Goal: Information Seeking & Learning: Learn about a topic

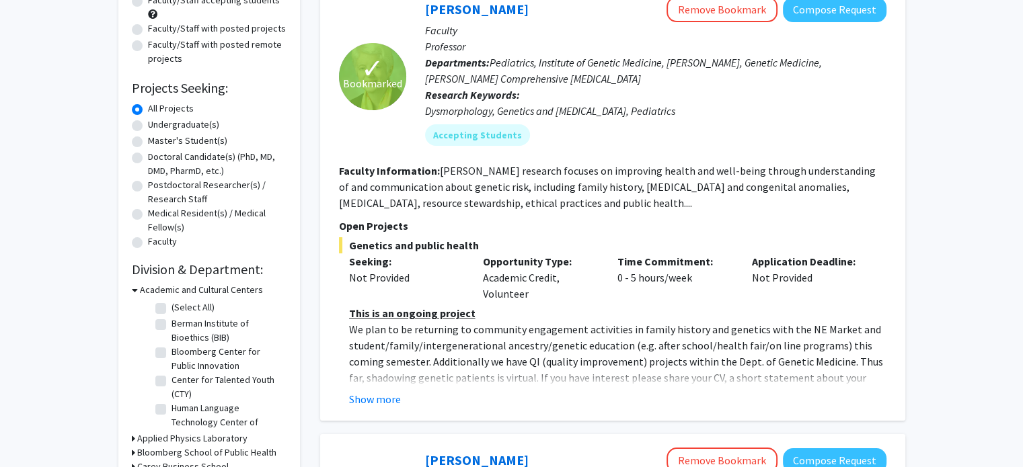
scroll to position [161, 0]
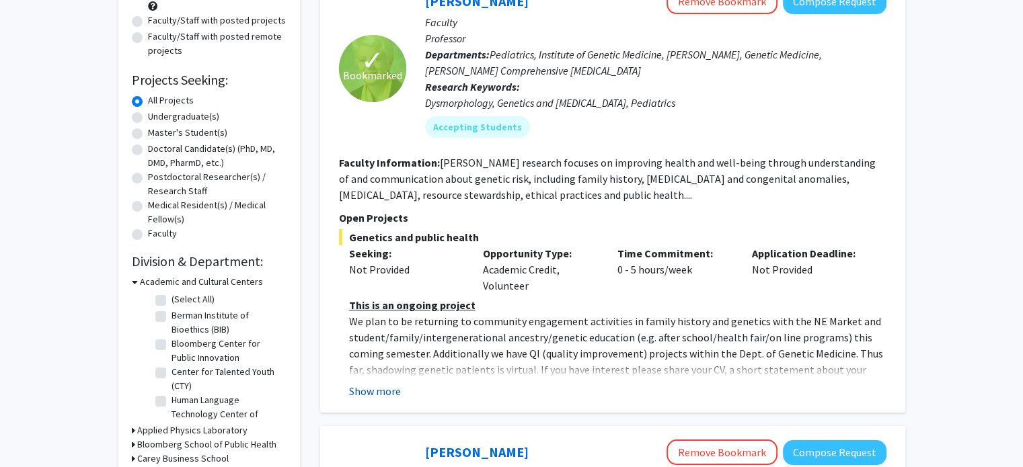
click at [385, 386] on button "Show more" at bounding box center [375, 391] width 52 height 16
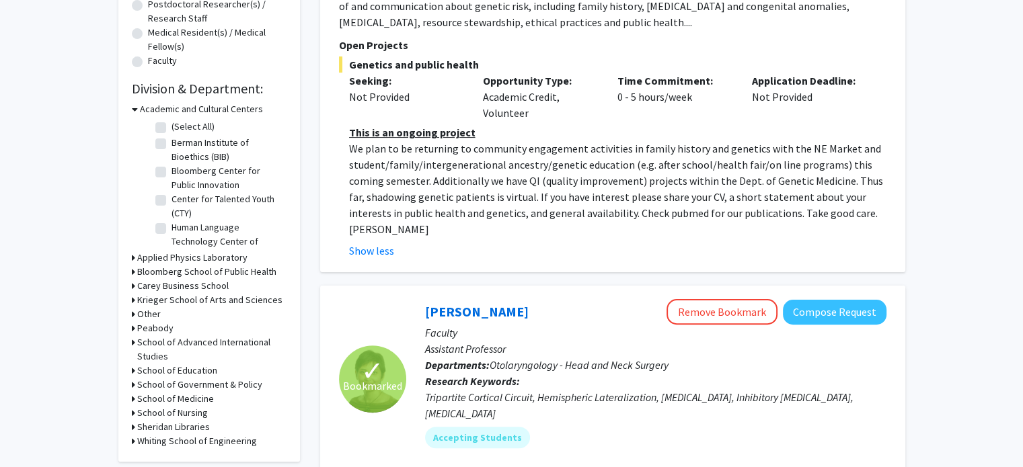
scroll to position [0, 0]
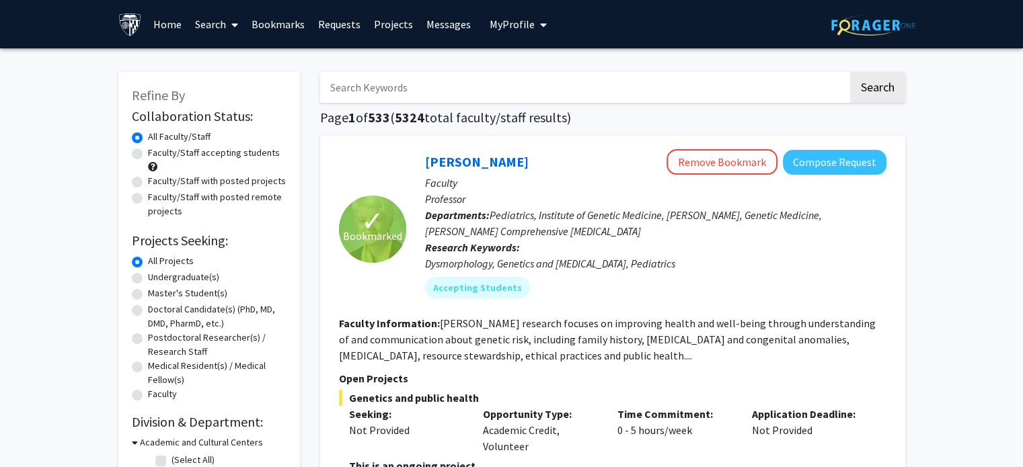
click at [234, 148] on label "Faculty/Staff accepting students" at bounding box center [214, 153] width 132 height 14
click at [157, 148] on input "Faculty/Staff accepting students" at bounding box center [152, 150] width 9 height 9
radio input "true"
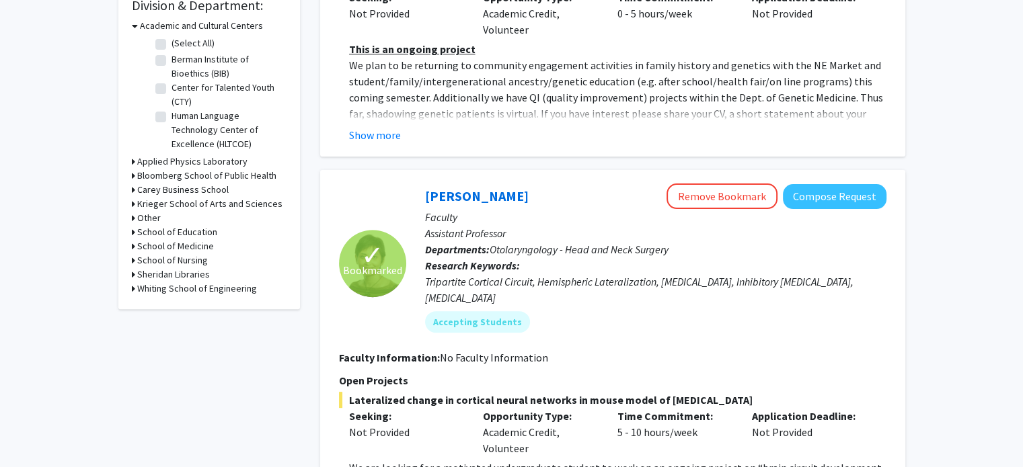
scroll to position [421, 0]
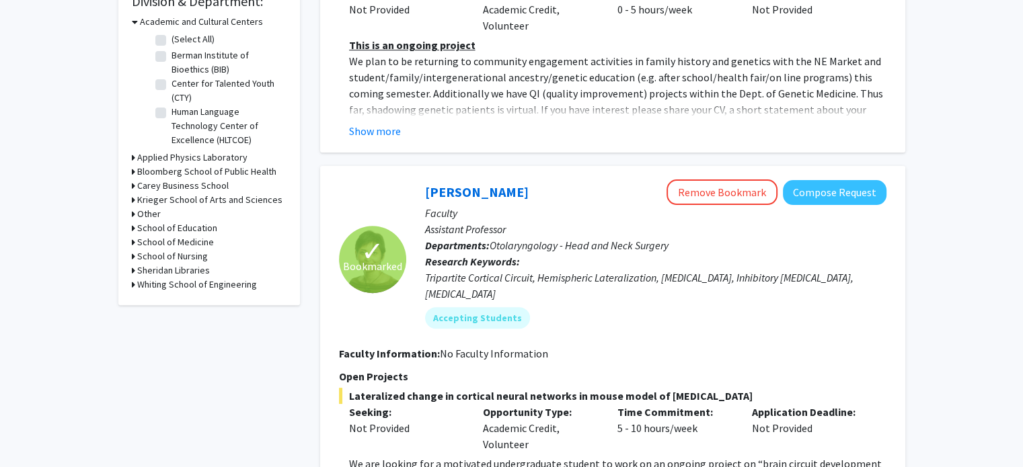
click at [202, 237] on h3 "School of Medicine" at bounding box center [175, 242] width 77 height 14
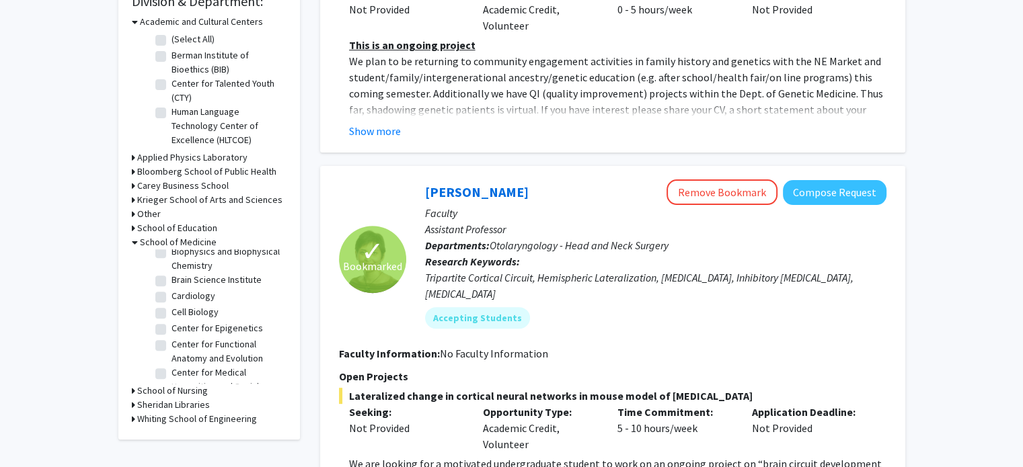
scroll to position [246, 0]
click at [202, 317] on label "Cell Biology" at bounding box center [194, 310] width 47 height 14
click at [180, 312] on input "Cell Biology" at bounding box center [175, 307] width 9 height 9
checkbox input "true"
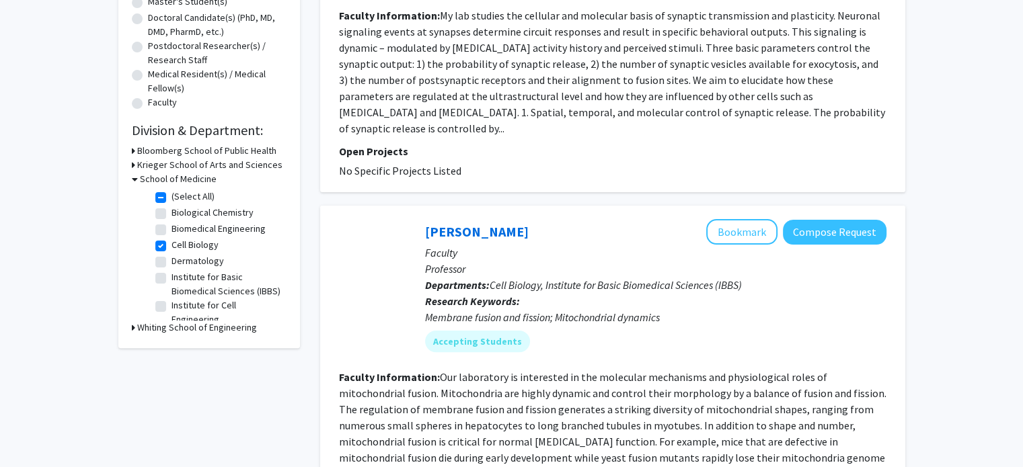
scroll to position [284, 0]
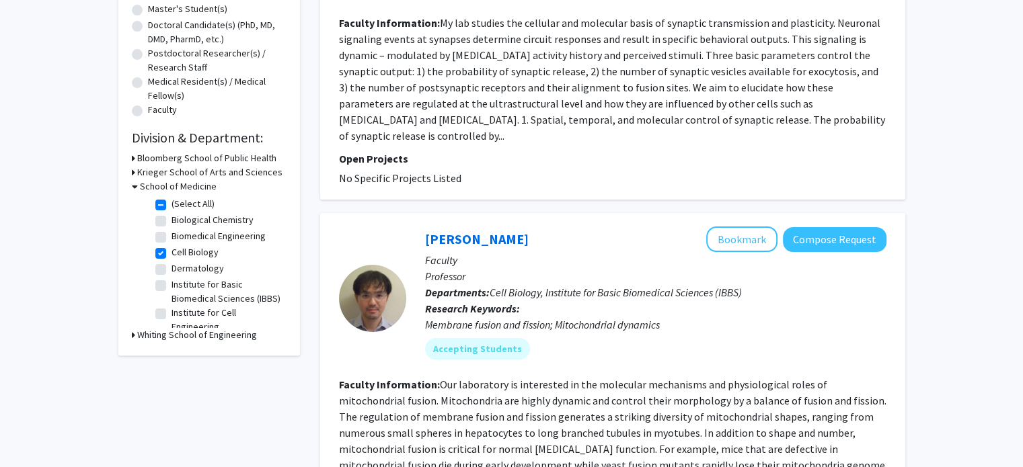
click at [200, 166] on h3 "Krieger School of Arts and Sciences" at bounding box center [209, 172] width 145 height 14
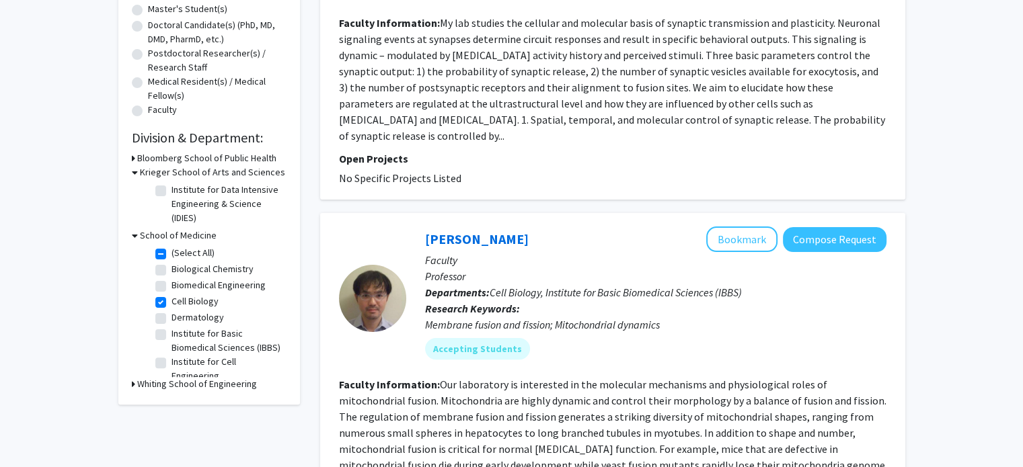
click at [208, 177] on h3 "Krieger School of Arts and Sciences" at bounding box center [212, 172] width 145 height 14
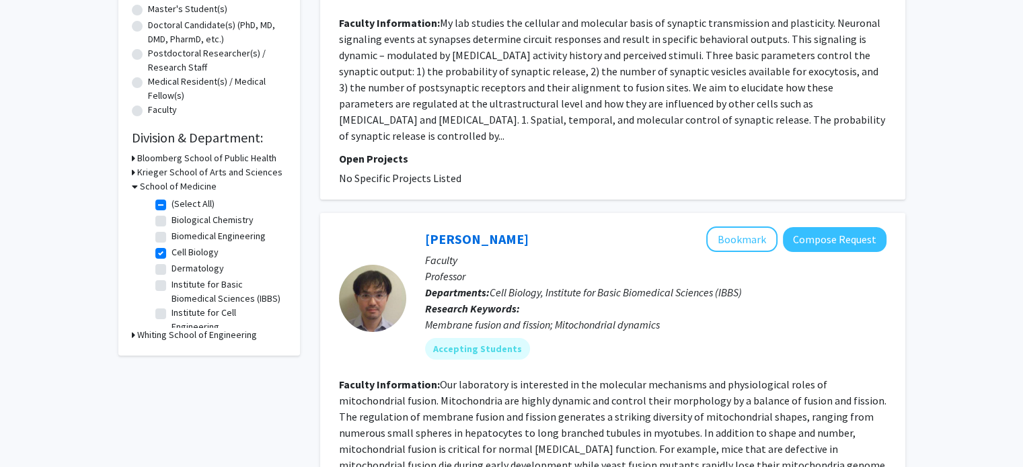
click at [208, 176] on h3 "Krieger School of Arts and Sciences" at bounding box center [209, 172] width 145 height 14
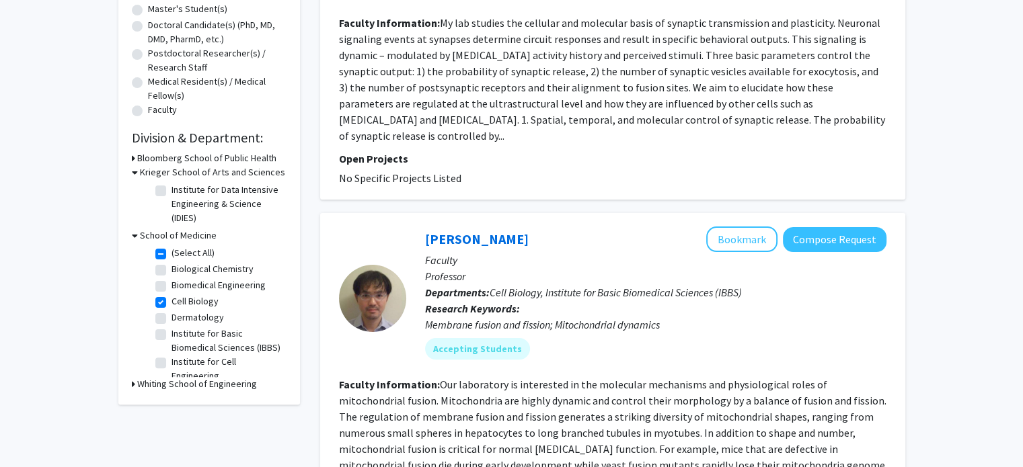
click at [171, 305] on label "Cell Biology" at bounding box center [194, 302] width 47 height 14
click at [171, 303] on input "Cell Biology" at bounding box center [175, 299] width 9 height 9
checkbox input "false"
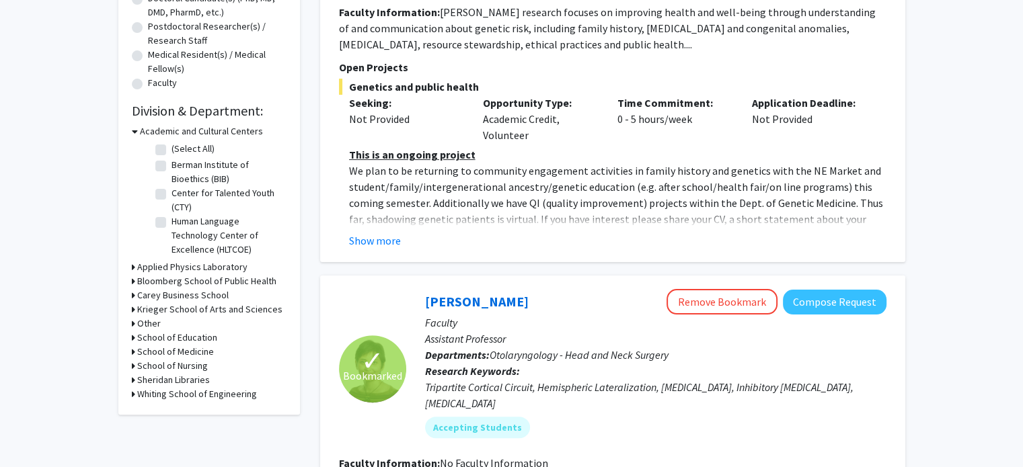
scroll to position [347, 0]
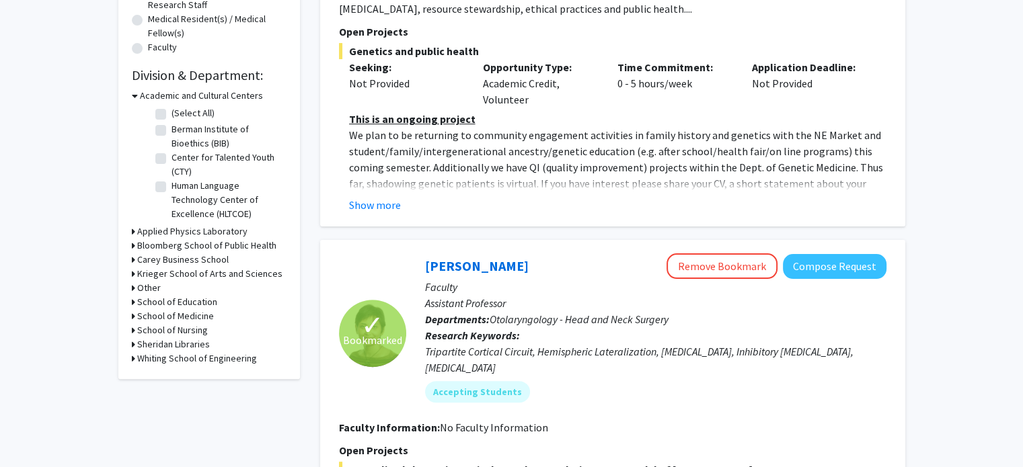
click at [181, 279] on h3 "Krieger School of Arts and Sciences" at bounding box center [209, 274] width 145 height 14
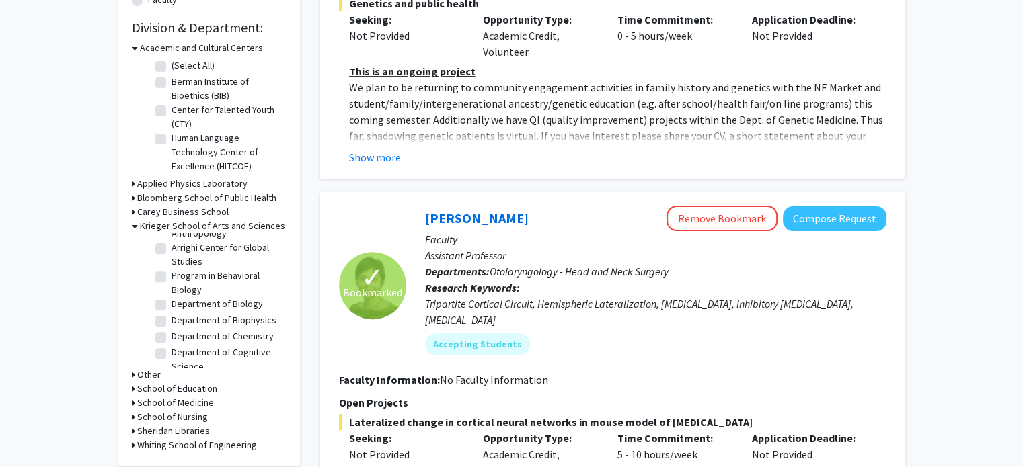
scroll to position [117, 0]
click at [216, 307] on label "Department of Biology" at bounding box center [216, 300] width 91 height 14
click at [180, 302] on input "Department of Biology" at bounding box center [175, 297] width 9 height 9
checkbox input "true"
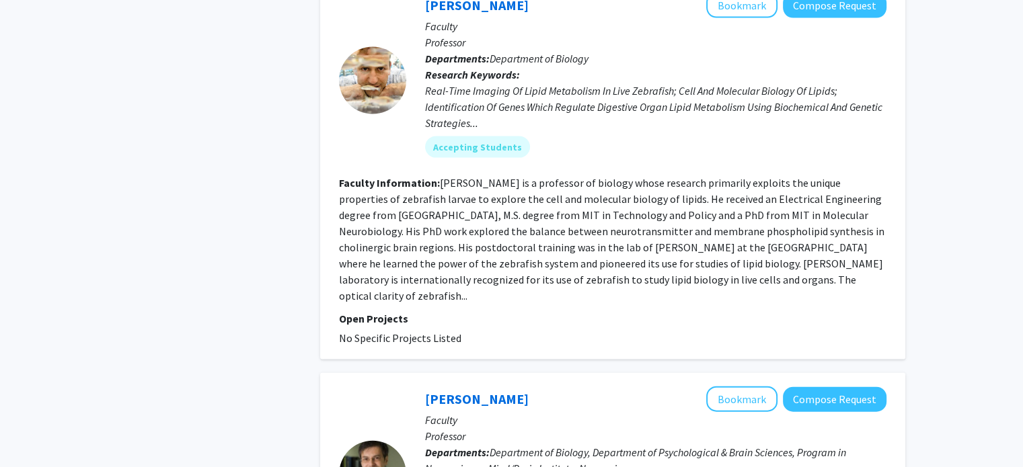
scroll to position [2773, 0]
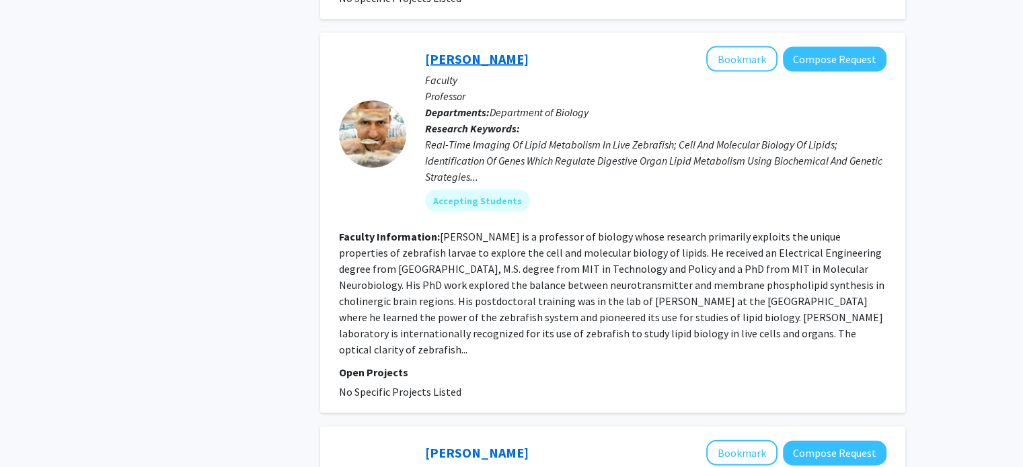
click at [451, 58] on link "[PERSON_NAME]" at bounding box center [477, 58] width 104 height 17
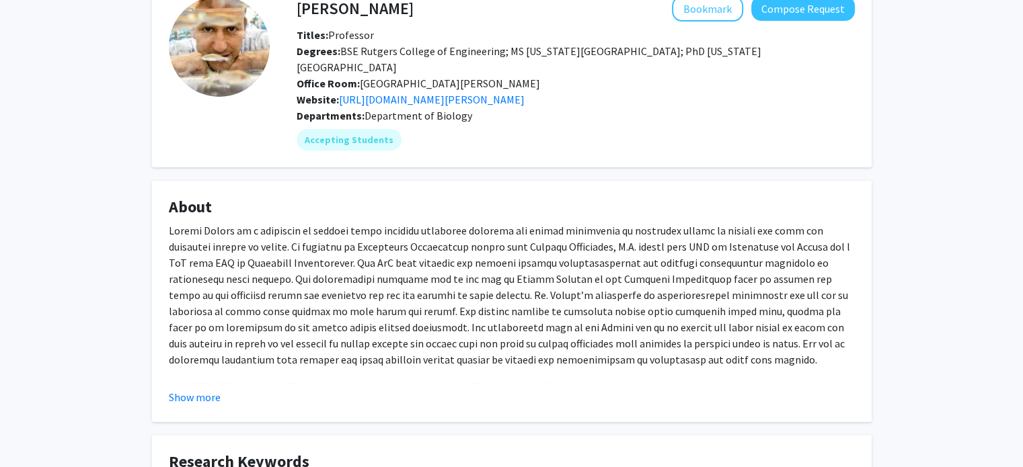
scroll to position [73, 0]
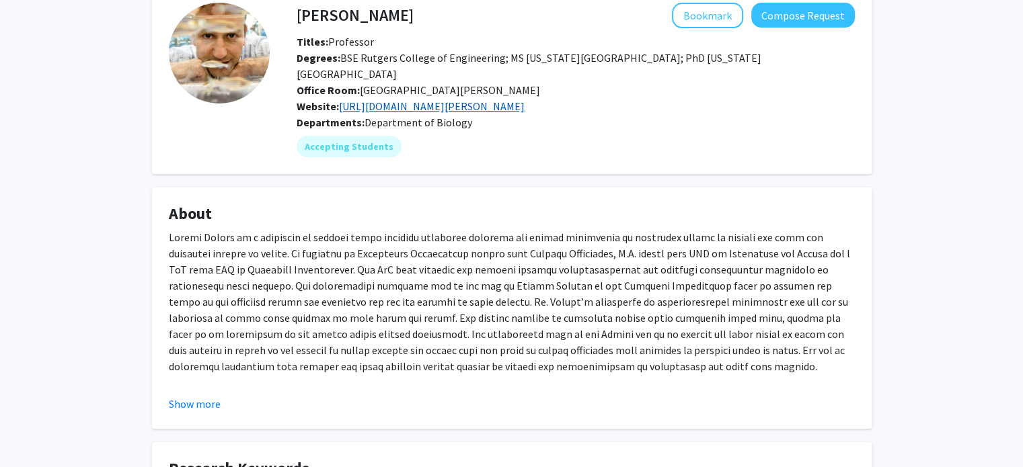
click at [519, 105] on link "[URL][DOMAIN_NAME][PERSON_NAME]" at bounding box center [432, 106] width 186 height 13
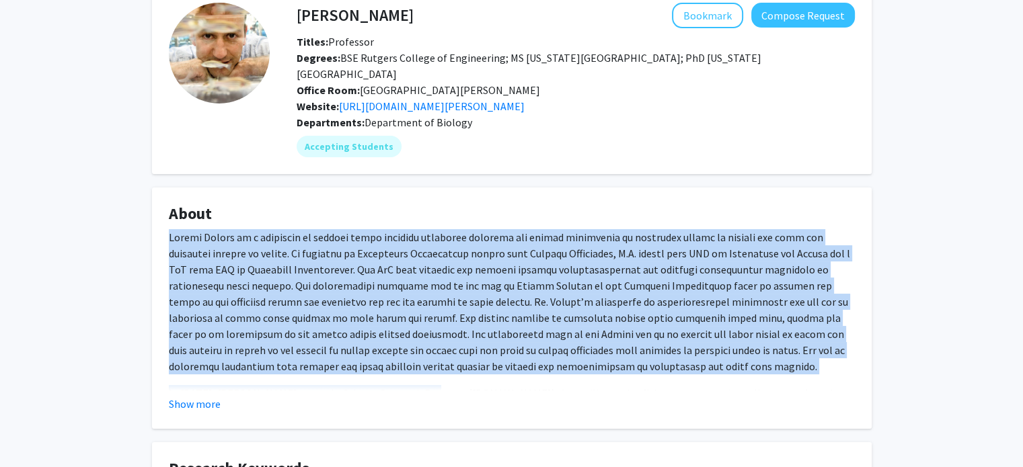
drag, startPoint x: 421, startPoint y: 375, endPoint x: 169, endPoint y: 237, distance: 287.1
click at [169, 237] on div "In [DATE], [PERSON_NAME] started a Science Outreach Program ([DOMAIN_NAME]) tha…" at bounding box center [512, 355] width 686 height 253
copy div "Loremi Dolors am c adipiscin el seddoei tempo incididu utlaboree dolorema ali e…"
